Goal: Transaction & Acquisition: Purchase product/service

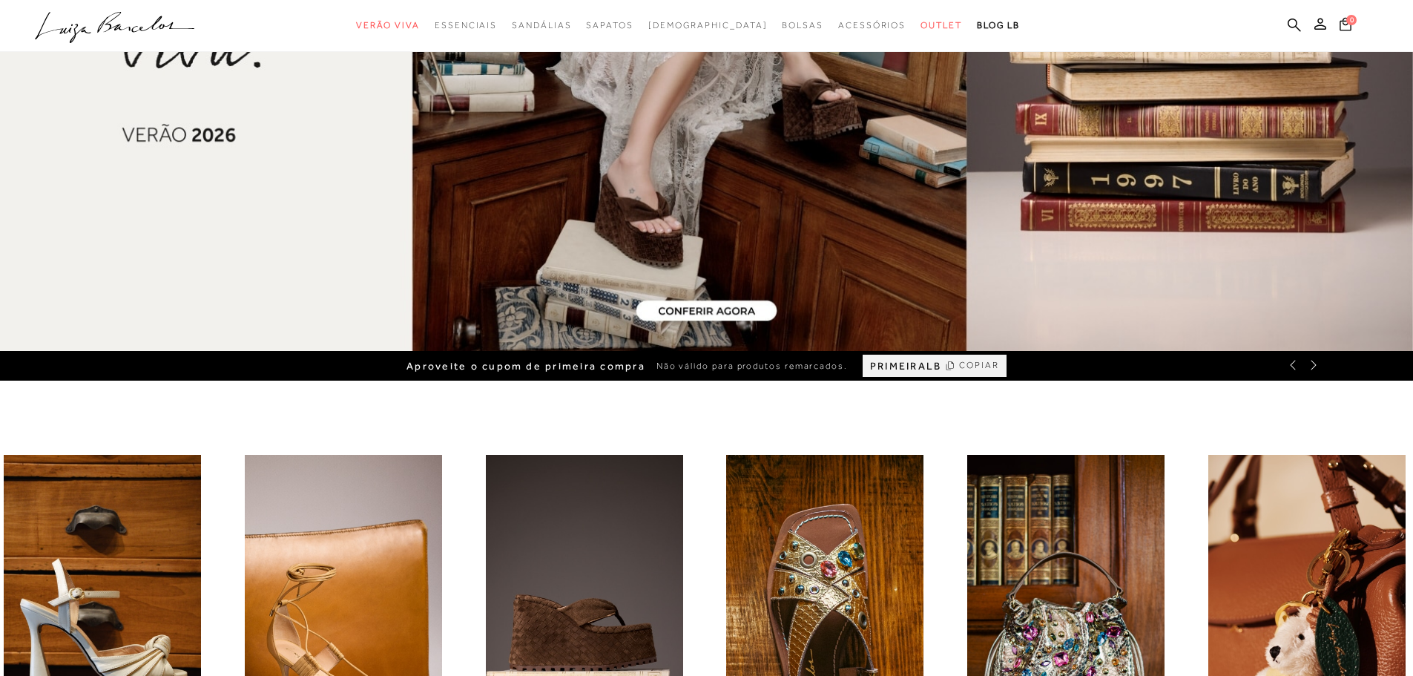
scroll to position [74, 0]
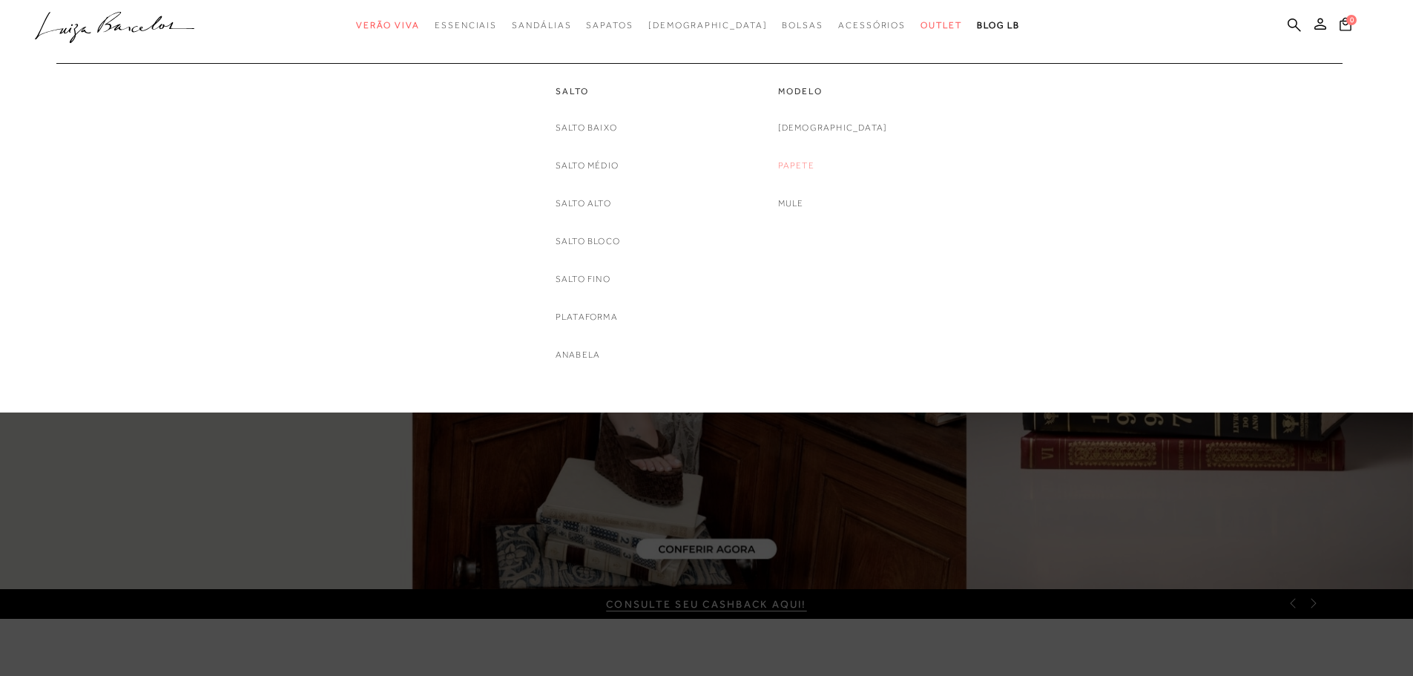
click at [815, 163] on link "Papete" at bounding box center [796, 166] width 36 height 16
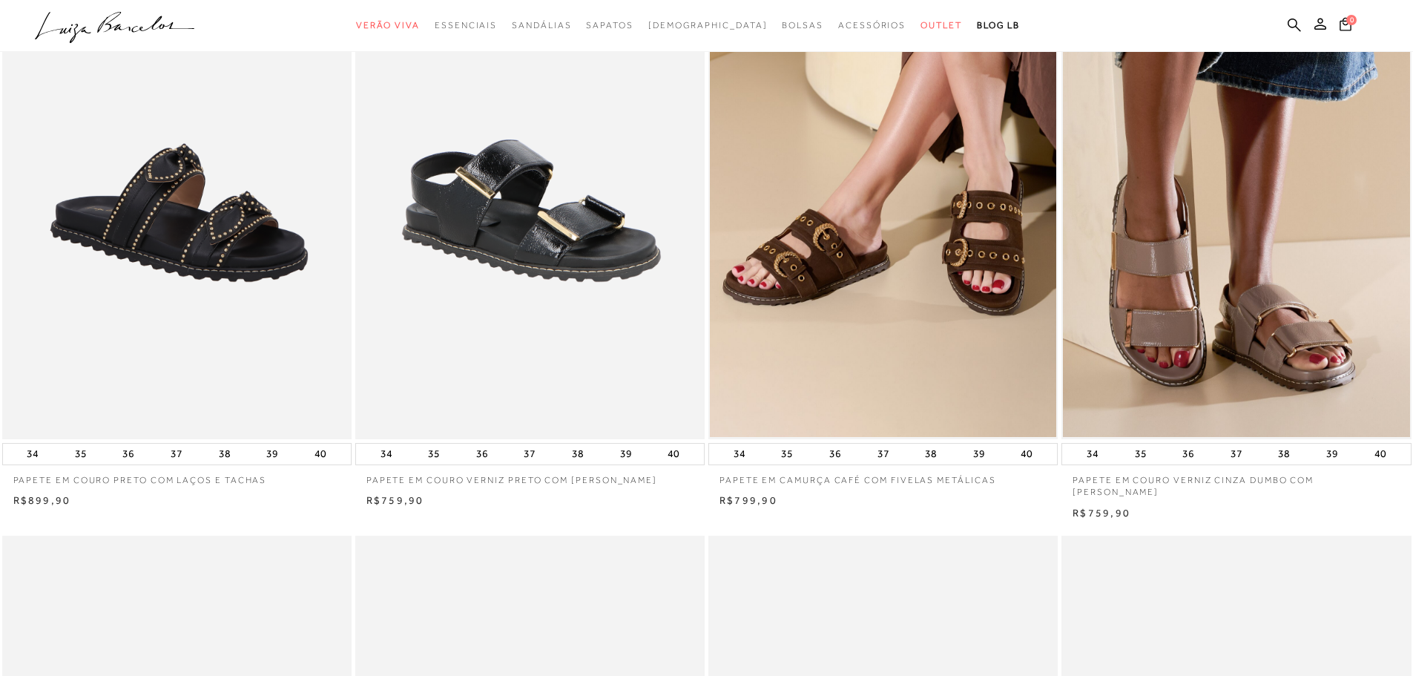
scroll to position [297, 0]
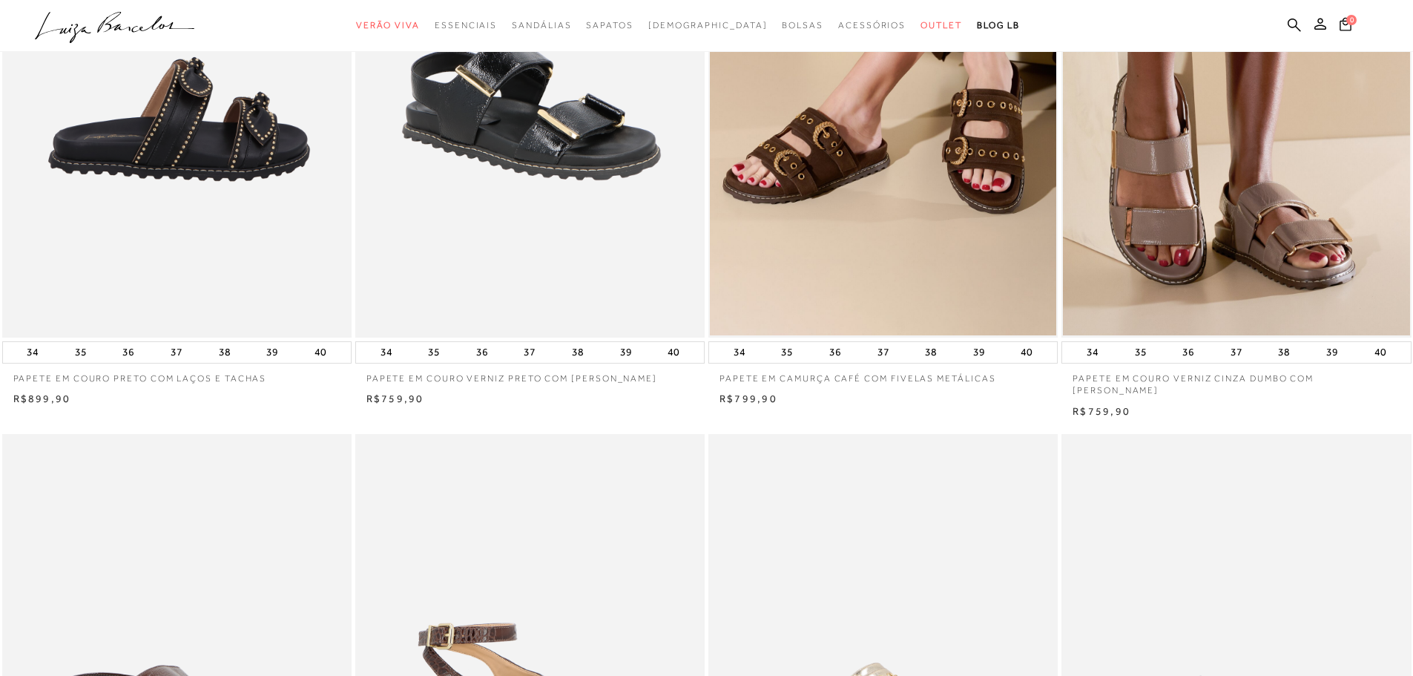
click at [207, 90] on img at bounding box center [178, 75] width 348 height 525
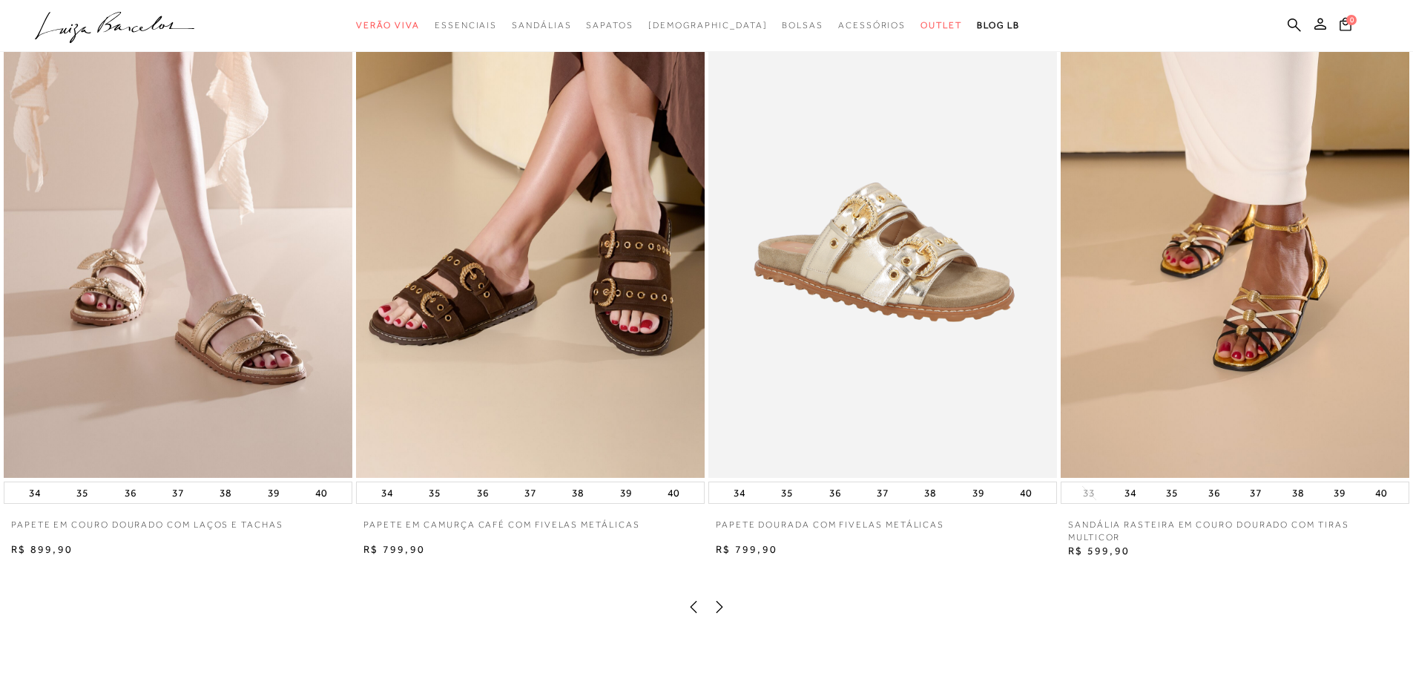
scroll to position [2894, 0]
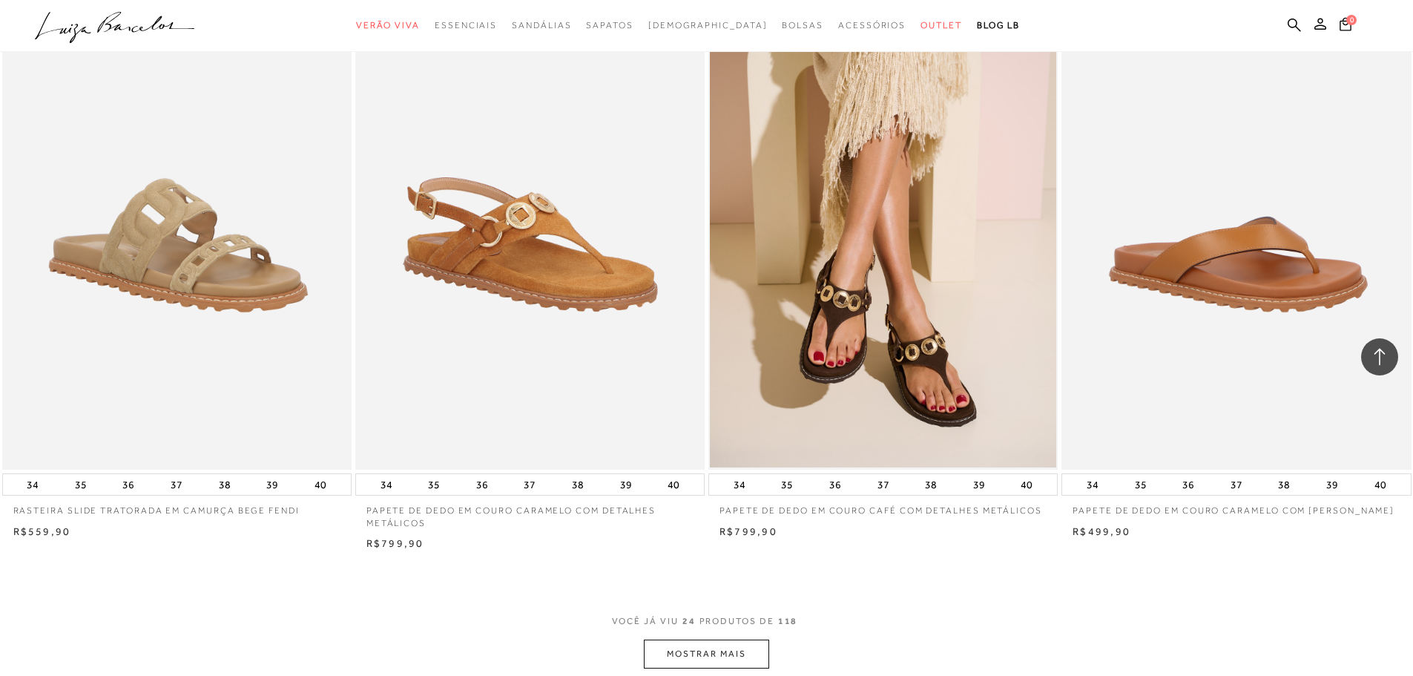
scroll to position [3339, 0]
